Goal: Check status: Check status

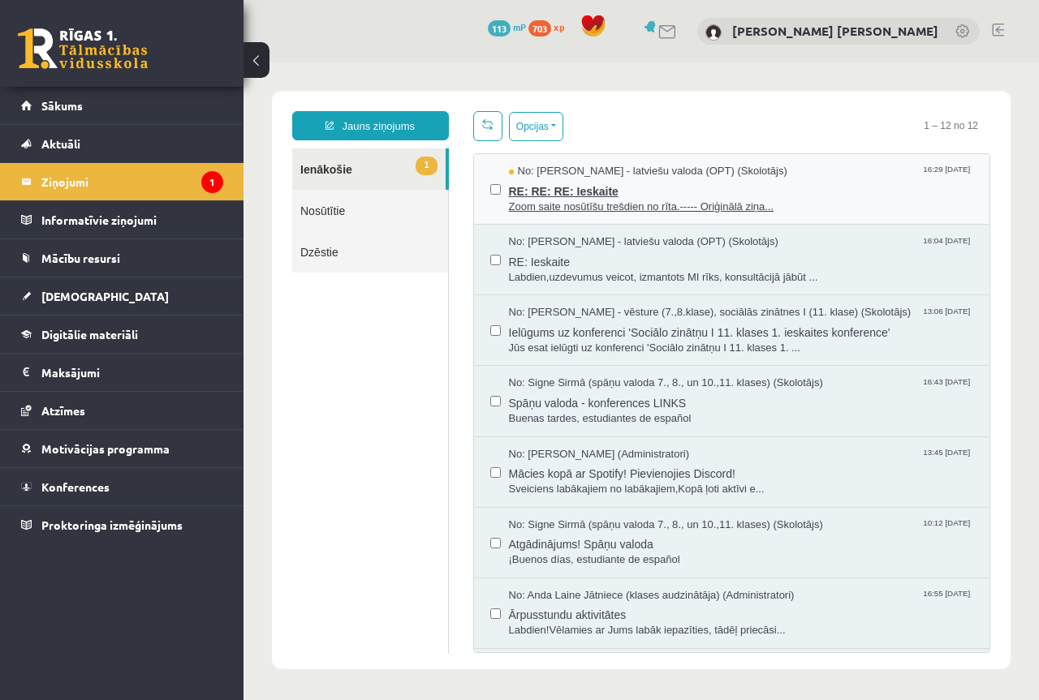
click at [551, 187] on span "RE: RE: RE: Ieskaite" at bounding box center [741, 189] width 465 height 20
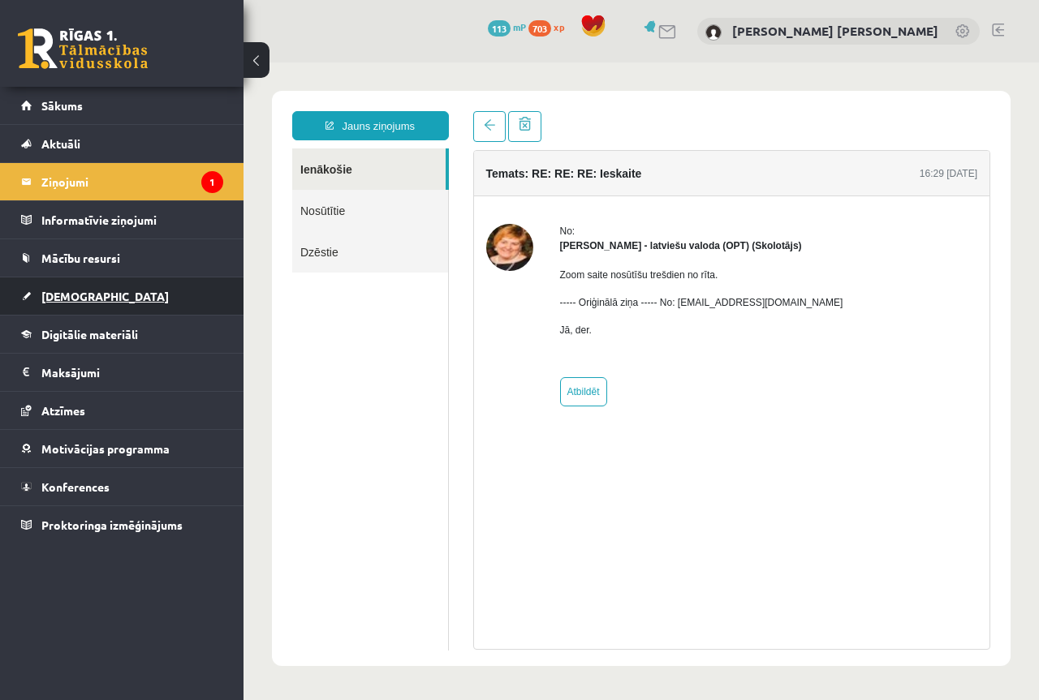
click at [71, 298] on span "[DEMOGRAPHIC_DATA]" at bounding box center [104, 296] width 127 height 15
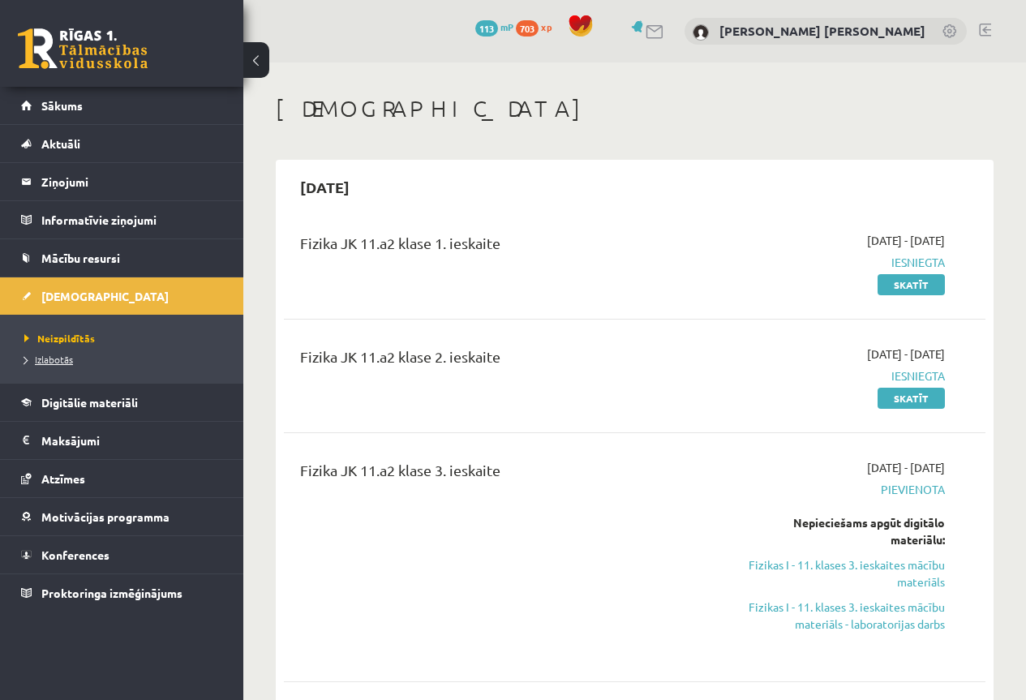
click at [54, 363] on span "Izlabotās" at bounding box center [48, 359] width 49 height 13
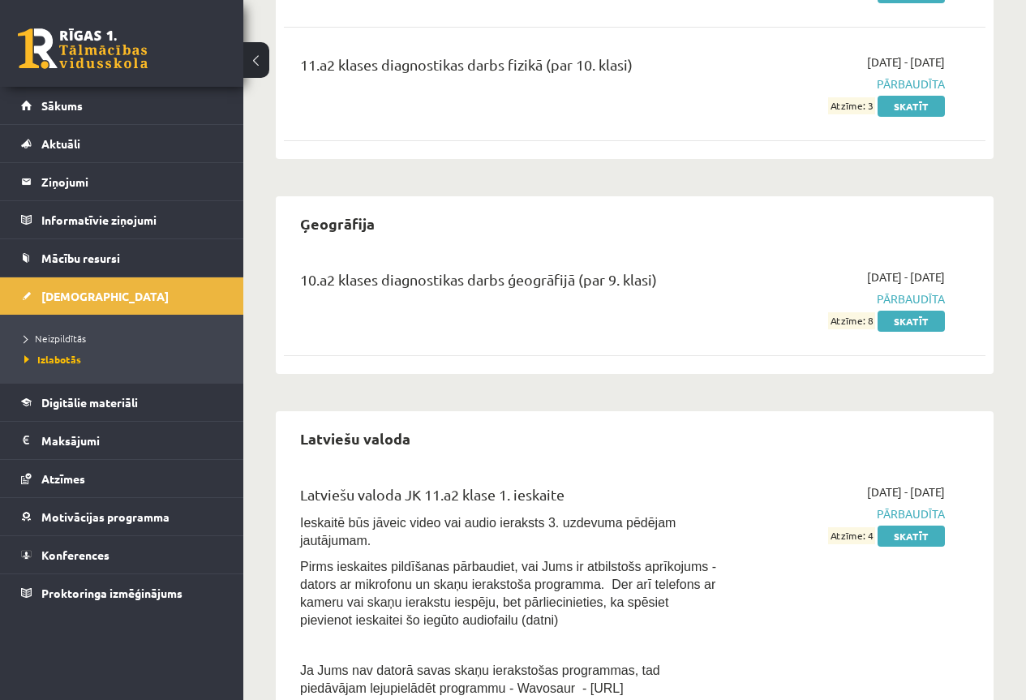
scroll to position [649, 0]
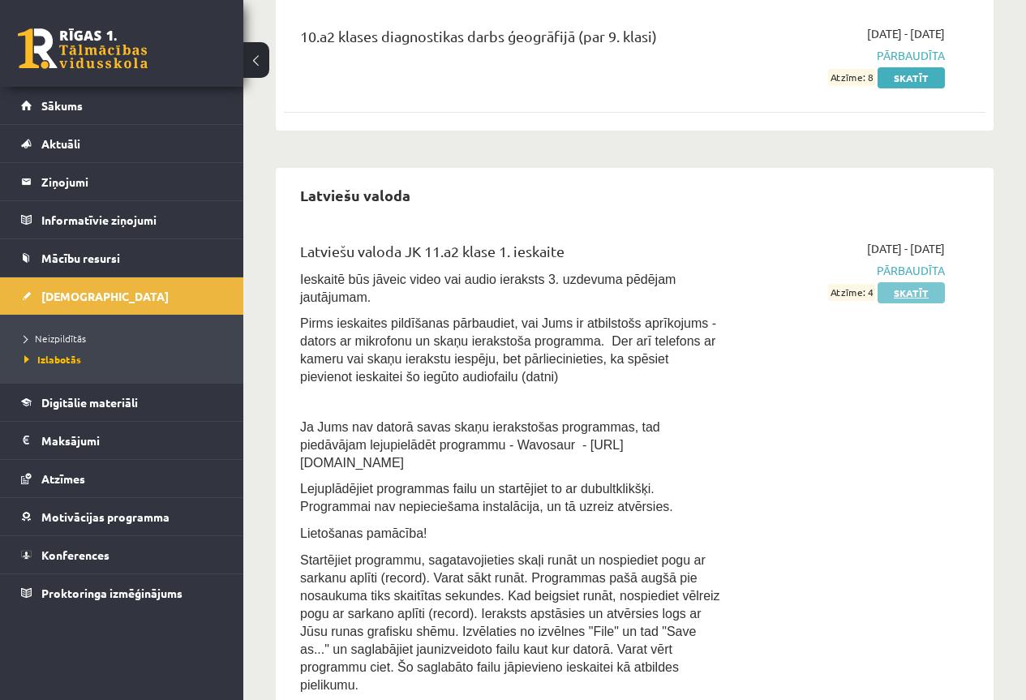
click at [904, 295] on link "Skatīt" at bounding box center [911, 292] width 67 height 21
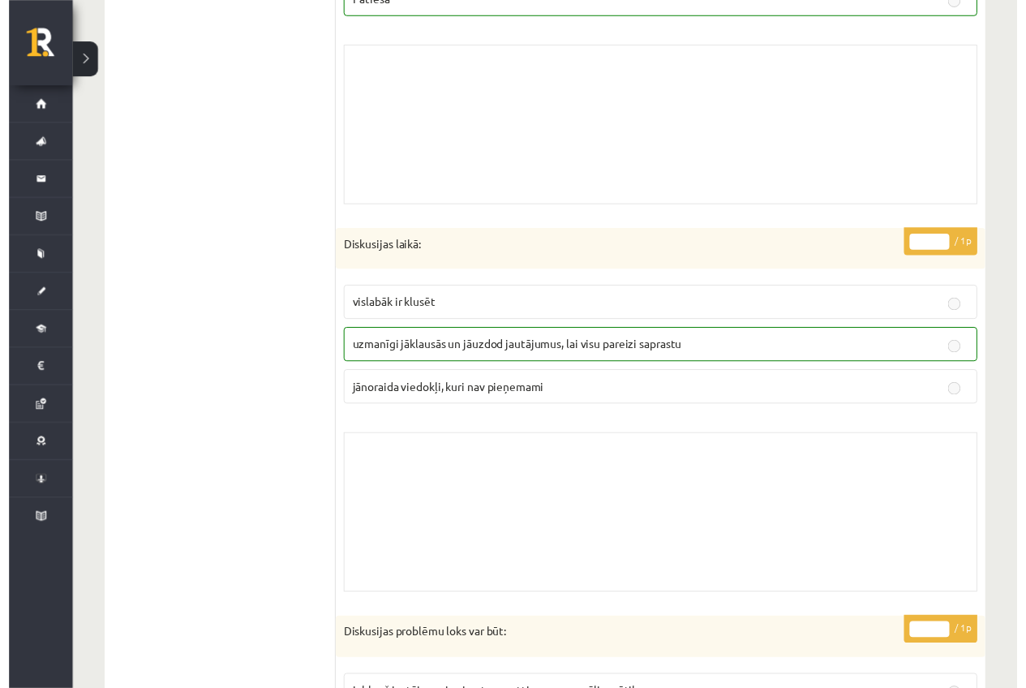
scroll to position [243, 0]
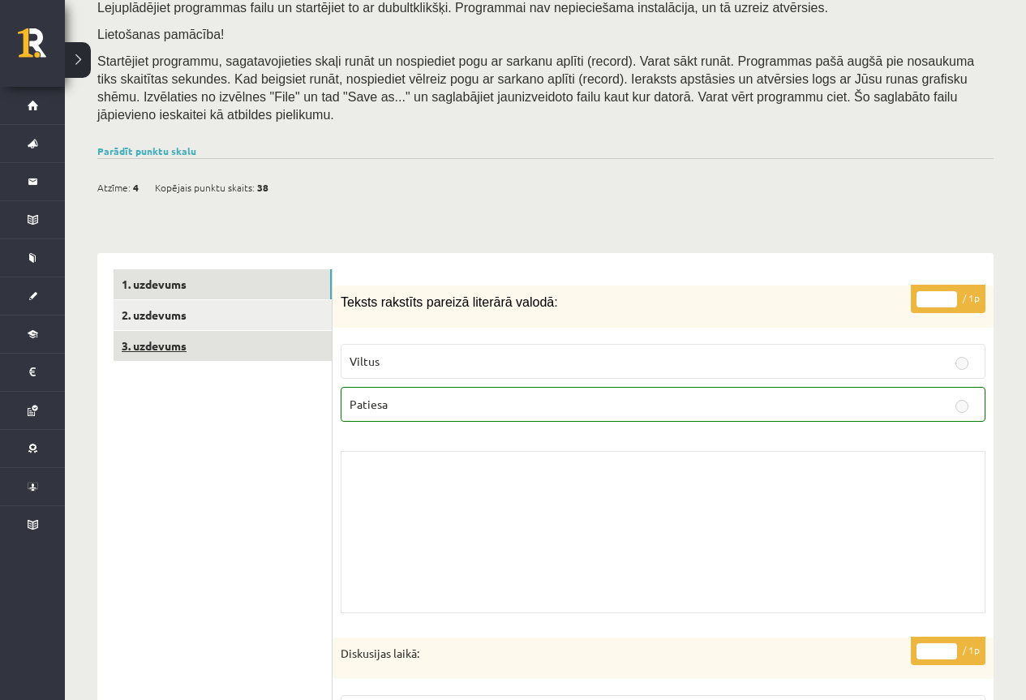
click at [183, 331] on link "3. uzdevums" at bounding box center [223, 346] width 218 height 30
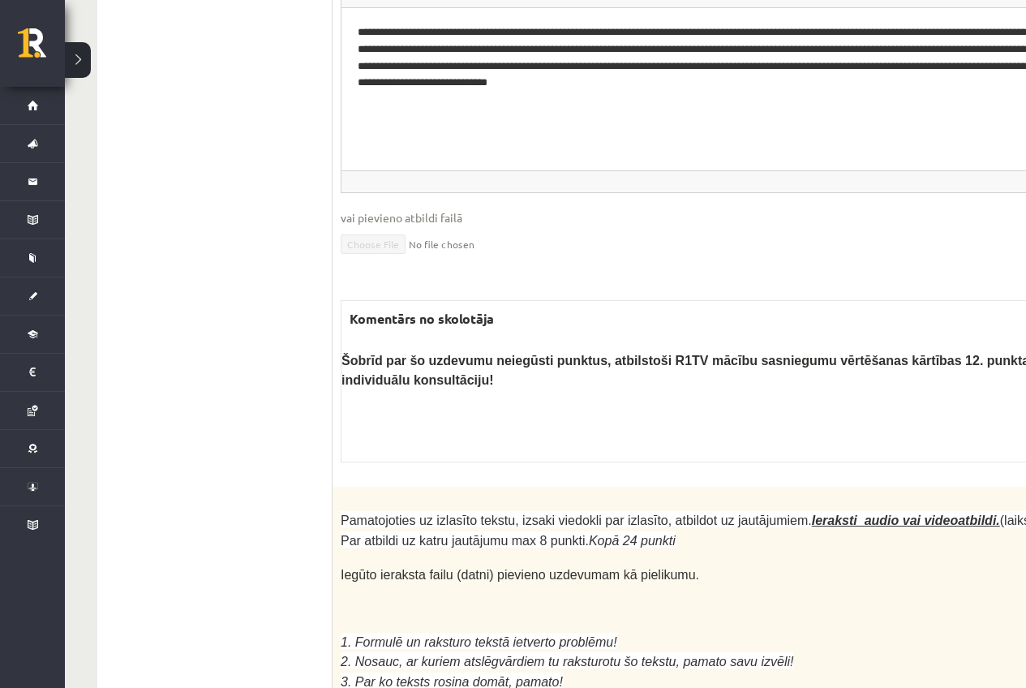
scroll to position [5112, 0]
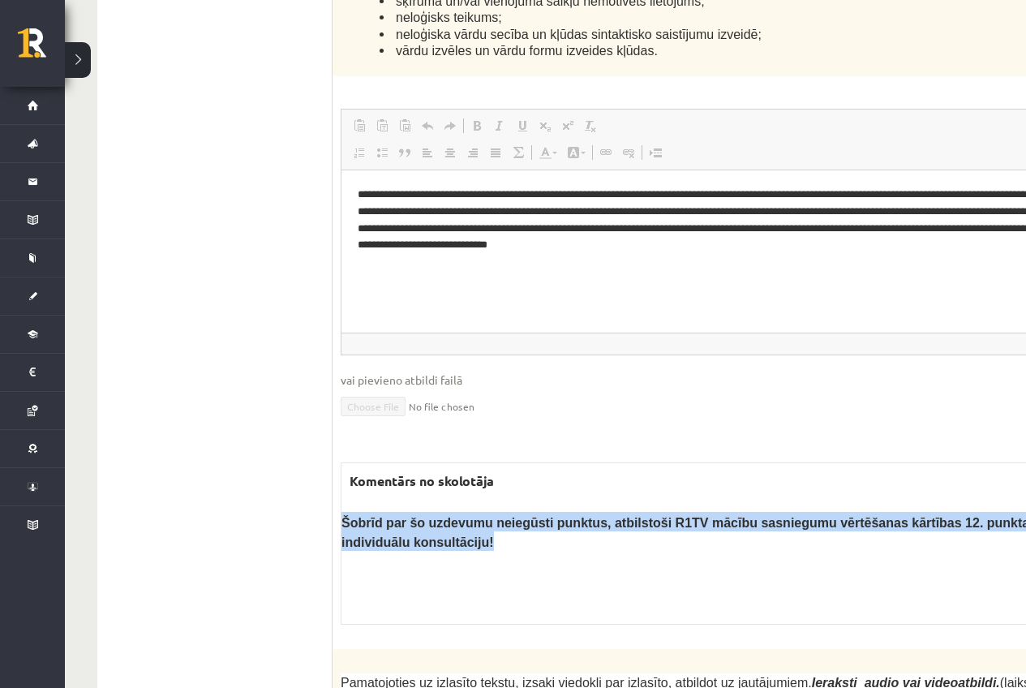
drag, startPoint x: 342, startPoint y: 371, endPoint x: 759, endPoint y: 391, distance: 417.5
click at [759, 512] on p "Šobrīd par šo uzdevumu neiegūsti punktus, atbilstoši R1TV mācību sasniegumu vēr…" at bounding box center [768, 531] width 852 height 39
click at [698, 462] on div "Komentārs no skolotāja Šobrīd par šo uzdevumu neiegūsti punktus, atbilstoši R1T…" at bounding box center [768, 543] width 854 height 162
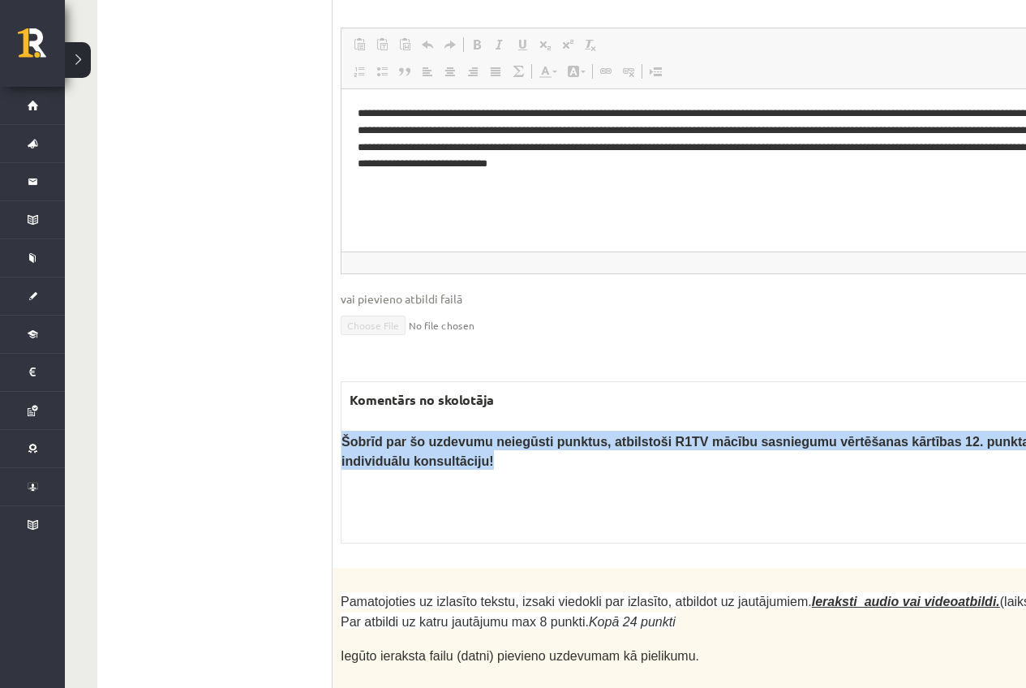
scroll to position [5274, 0]
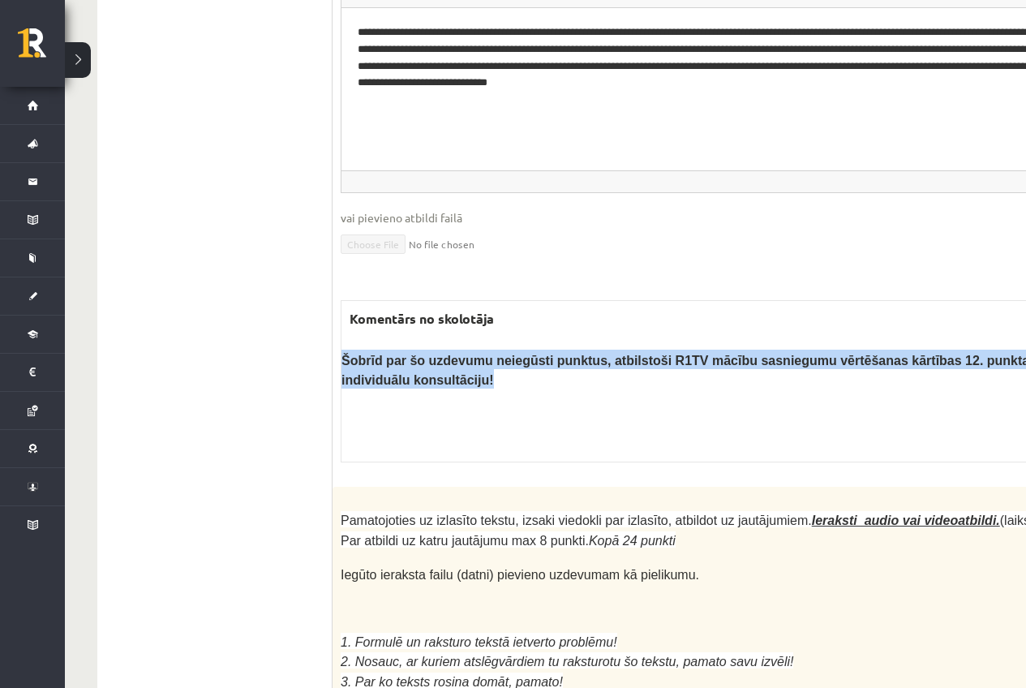
click at [516, 300] on div "Komentārs no skolotāja Šobrīd par šo uzdevumu neiegūsti punktus, atbilstoši R1T…" at bounding box center [768, 381] width 854 height 162
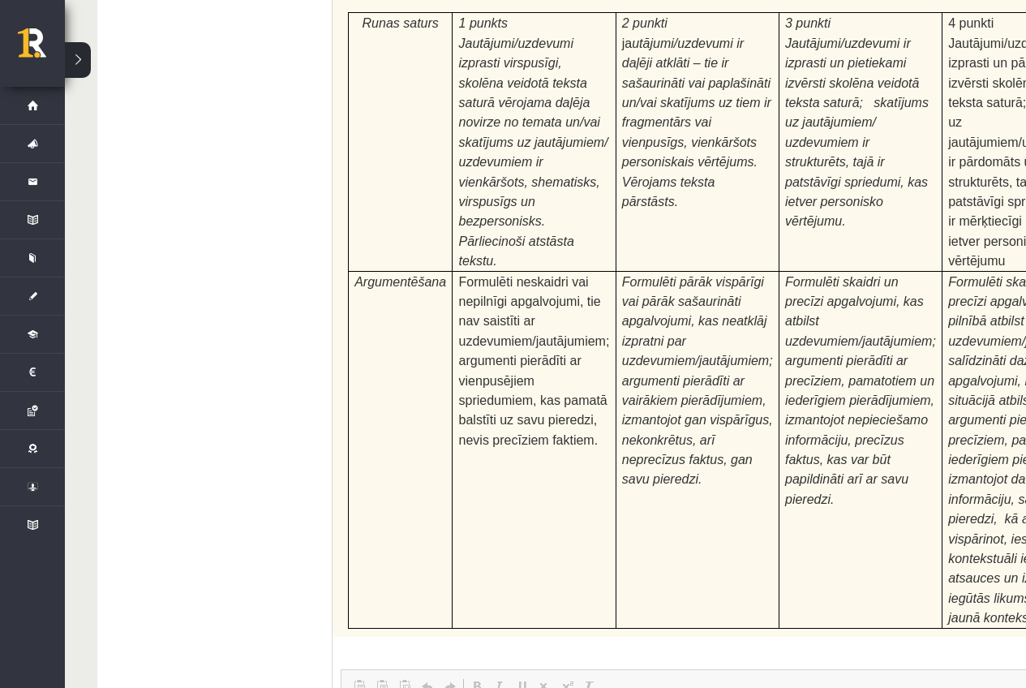
scroll to position [6424, 0]
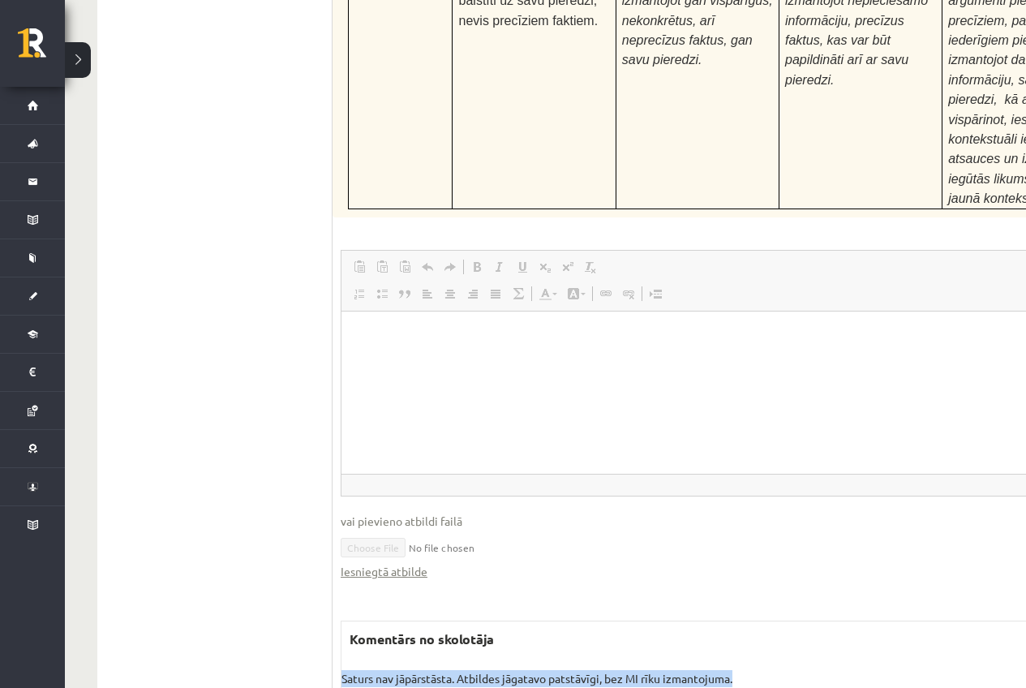
drag, startPoint x: 343, startPoint y: 510, endPoint x: 736, endPoint y: 518, distance: 392.8
click at [736, 670] on p "Saturs nav jāpārstāsta. Atbildes jāgatavo patstāvīgi, bez MI rīku izmantojuma." at bounding box center [768, 678] width 852 height 17
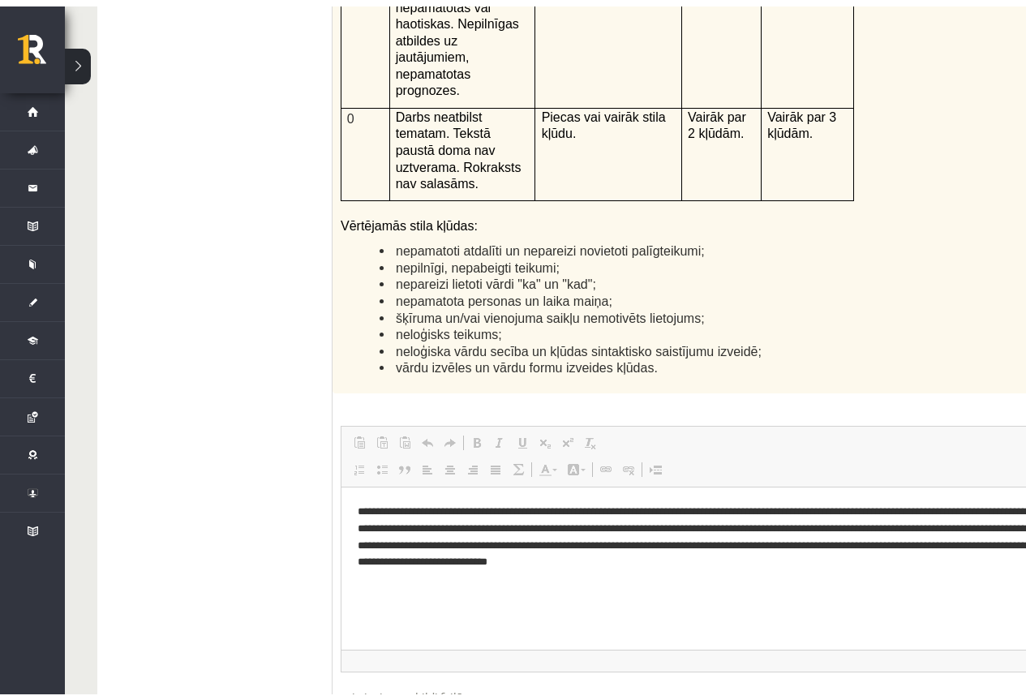
scroll to position [4152, 0]
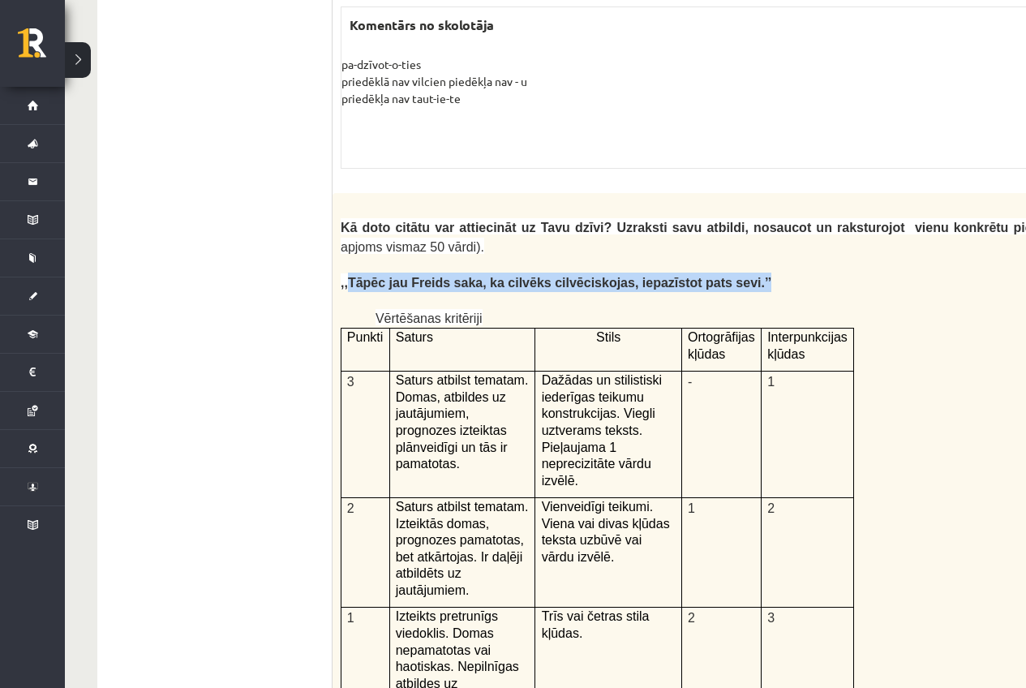
drag, startPoint x: 346, startPoint y: 212, endPoint x: 729, endPoint y: 223, distance: 383.1
click at [729, 273] on p ",,Tāpēc jau Freids saka, ka cilvēks cilvēciskojas, iepazīstot pats sevi.’’" at bounding box center [727, 282] width 772 height 19
click at [737, 273] on p ",,Tāpēc jau Freids saka, ka cilvēks cilvēciskojas, iepazīstot pats sevi.’’" at bounding box center [727, 282] width 772 height 19
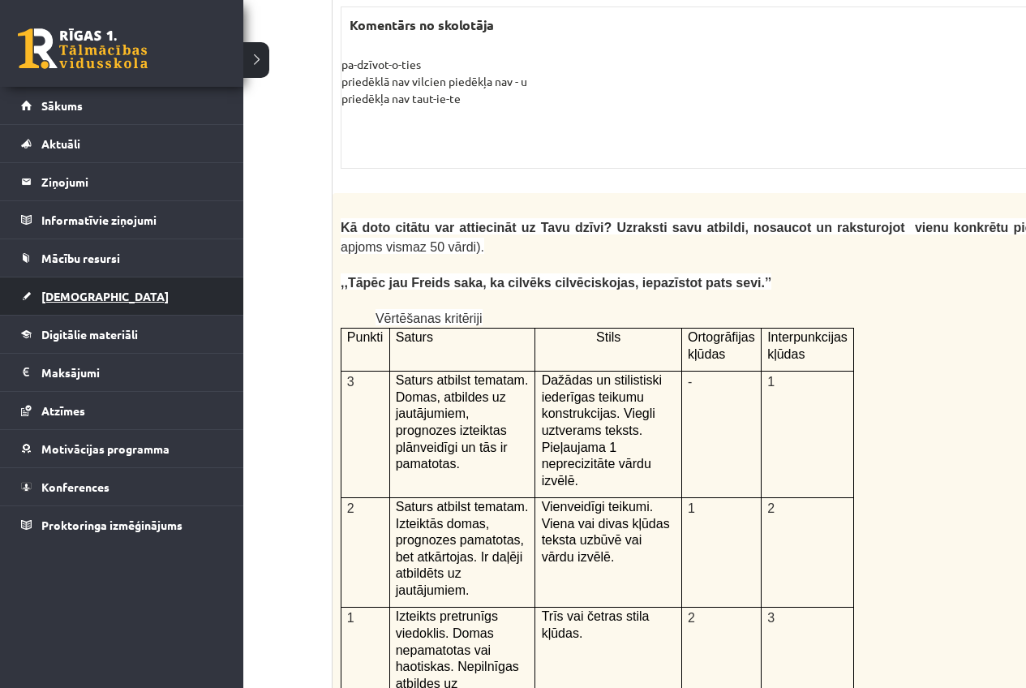
click at [80, 298] on span "[DEMOGRAPHIC_DATA]" at bounding box center [104, 296] width 127 height 15
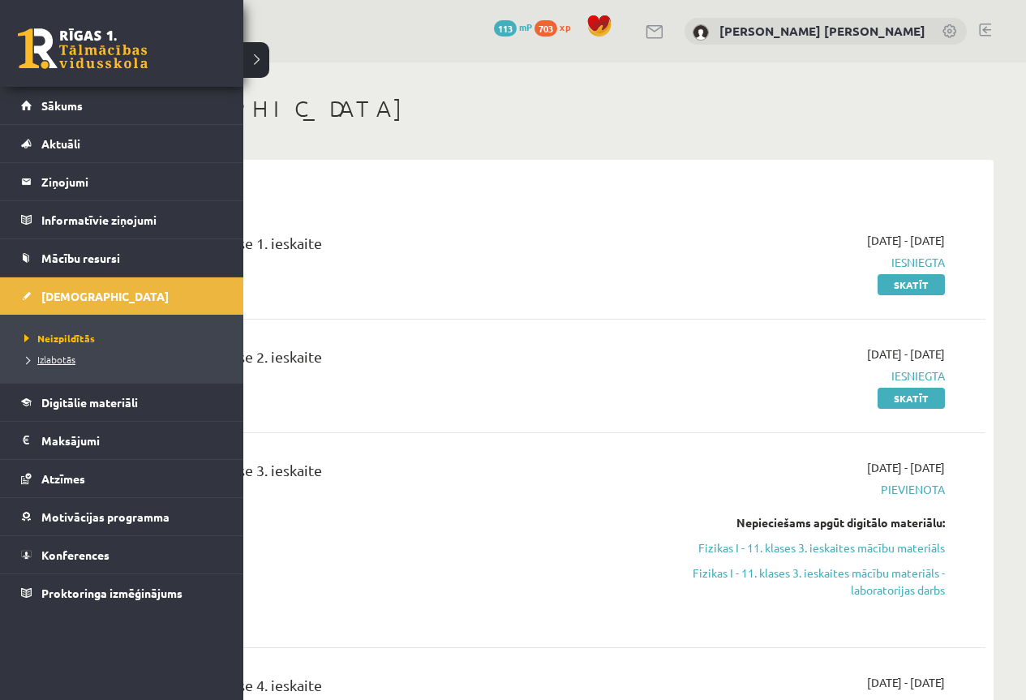
click at [71, 355] on span "Izlabotās" at bounding box center [47, 359] width 55 height 13
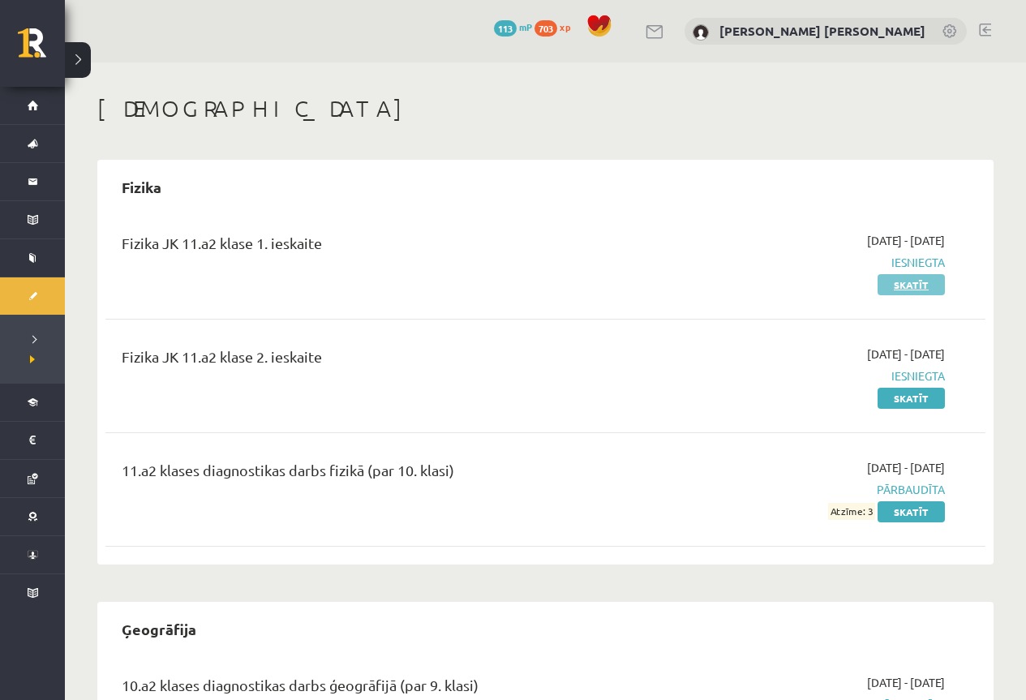
click at [898, 286] on link "Skatīt" at bounding box center [911, 284] width 67 height 21
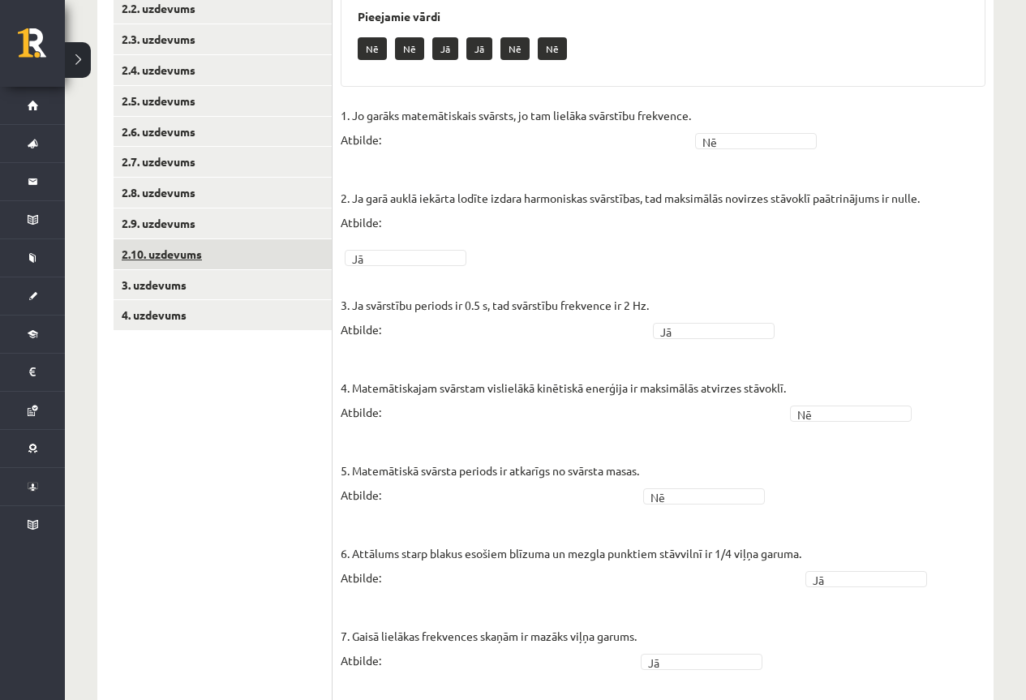
click at [213, 256] on link "2.10. uzdevums" at bounding box center [223, 254] width 218 height 30
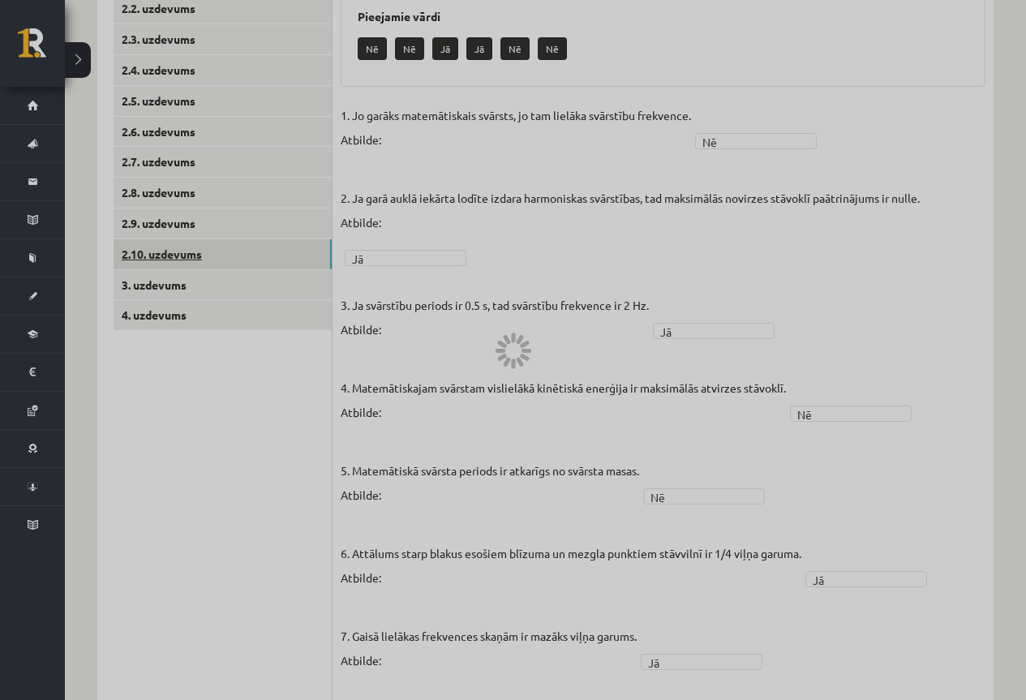
scroll to position [43, 0]
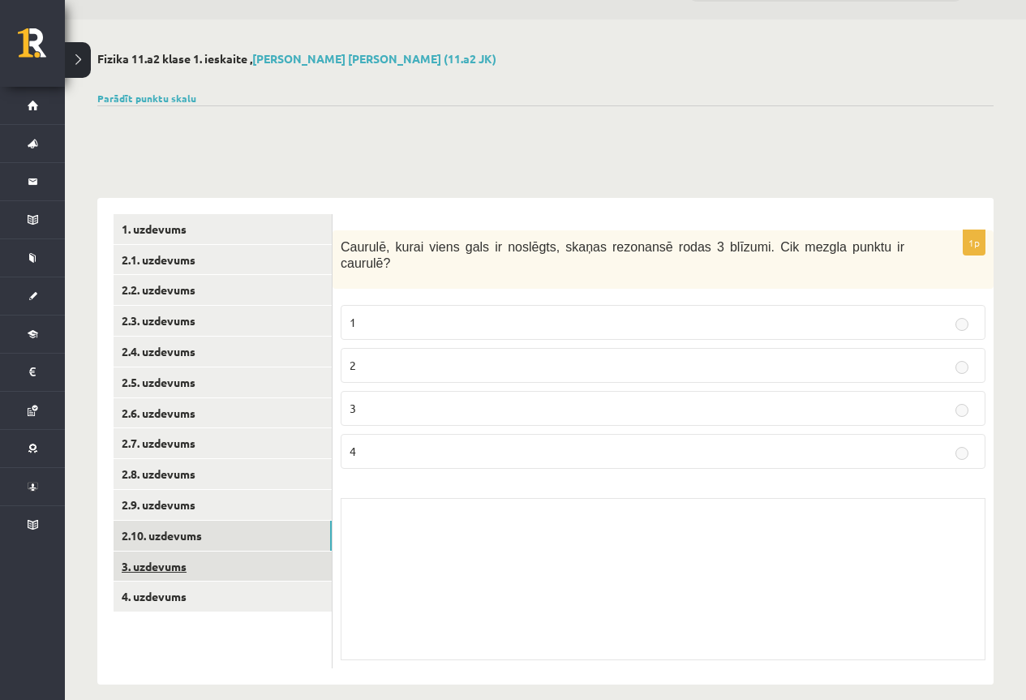
click at [201, 575] on link "3. uzdevums" at bounding box center [223, 567] width 218 height 30
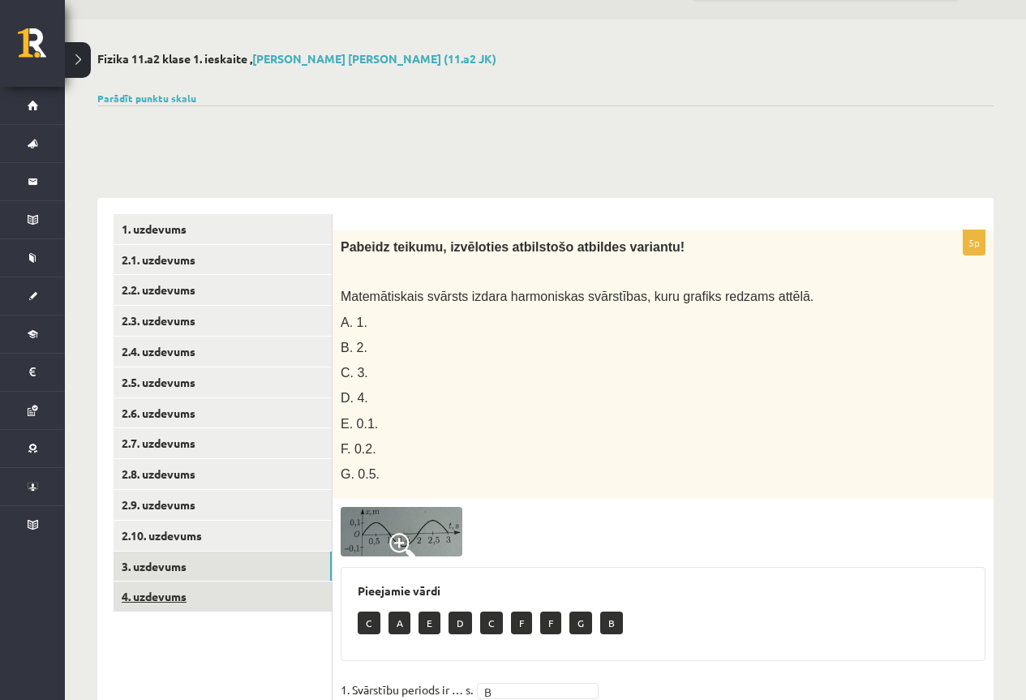
click at [217, 604] on link "4. uzdevums" at bounding box center [223, 597] width 218 height 30
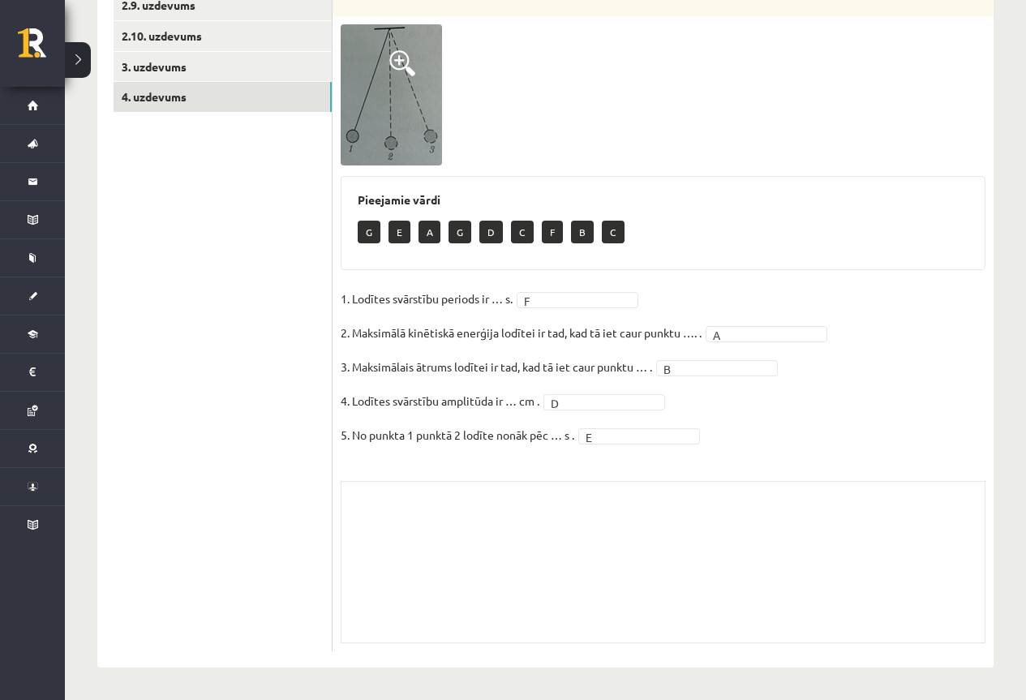
scroll to position [383, 0]
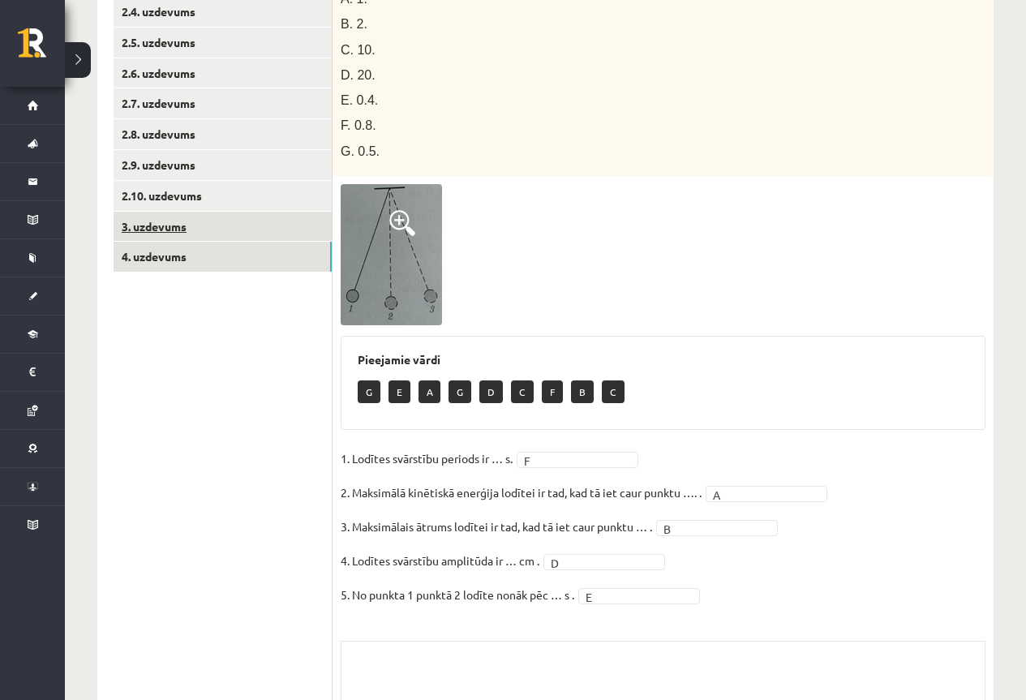
click at [183, 219] on link "3. uzdevums" at bounding box center [223, 227] width 218 height 30
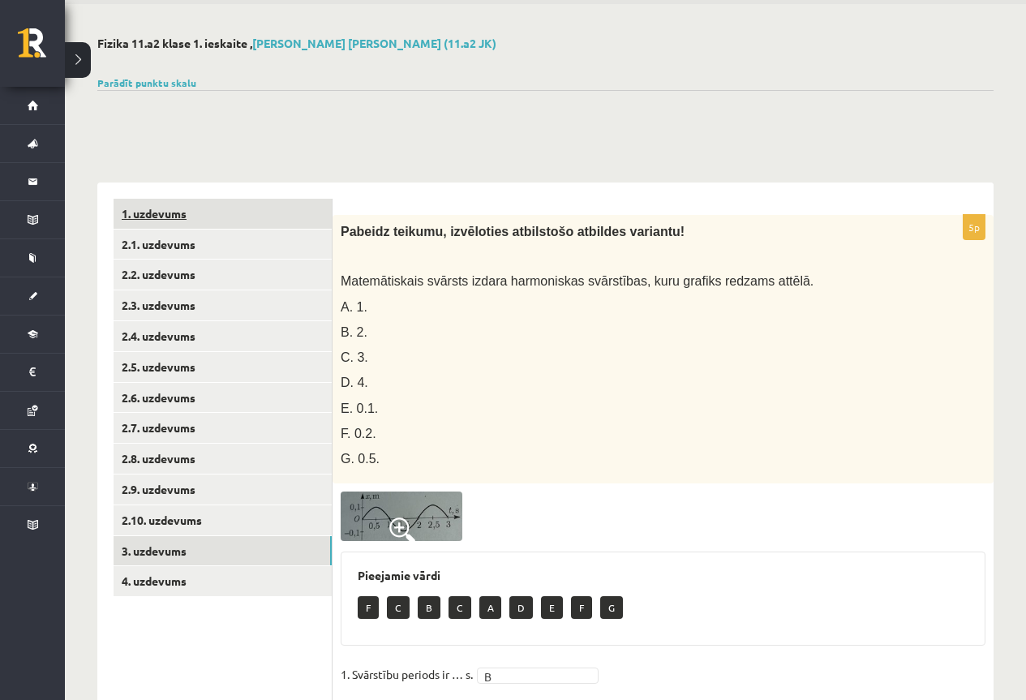
scroll to position [0, 0]
